Goal: Find specific page/section: Find specific page/section

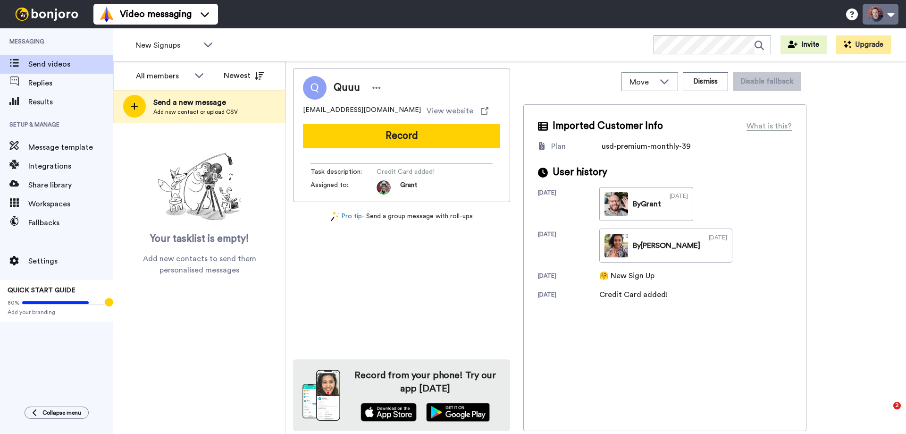
click at [869, 14] on button at bounding box center [880, 14] width 36 height 21
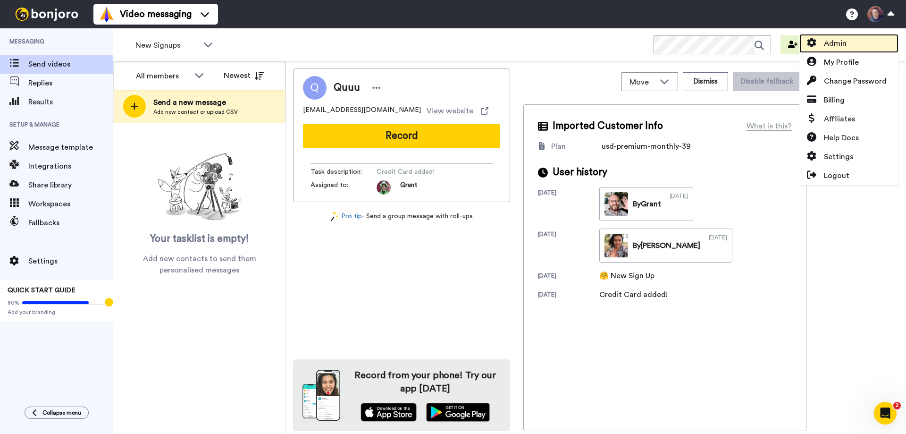
click at [834, 42] on span "Admin" at bounding box center [835, 43] width 23 height 11
